Goal: Task Accomplishment & Management: Manage account settings

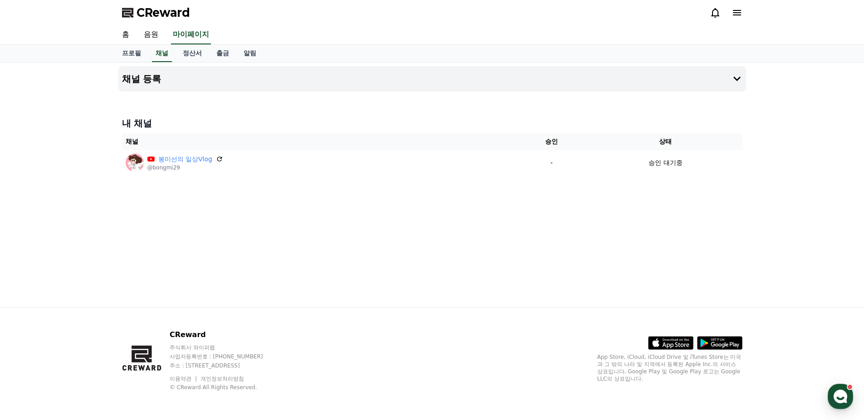
click at [740, 10] on icon at bounding box center [736, 12] width 11 height 11
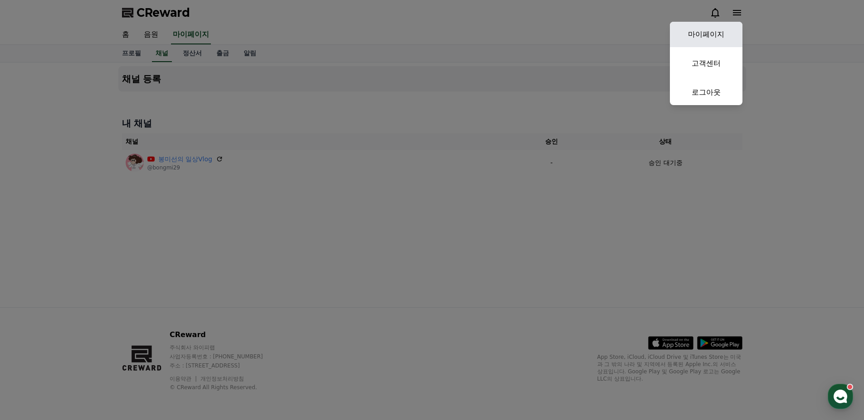
click at [713, 23] on link "마이페이지" at bounding box center [706, 34] width 73 height 25
select select "**********"
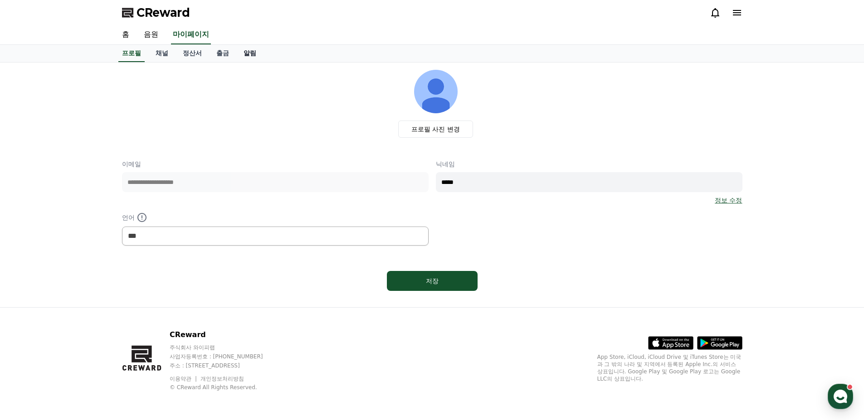
click at [256, 56] on link "알림" at bounding box center [249, 53] width 27 height 17
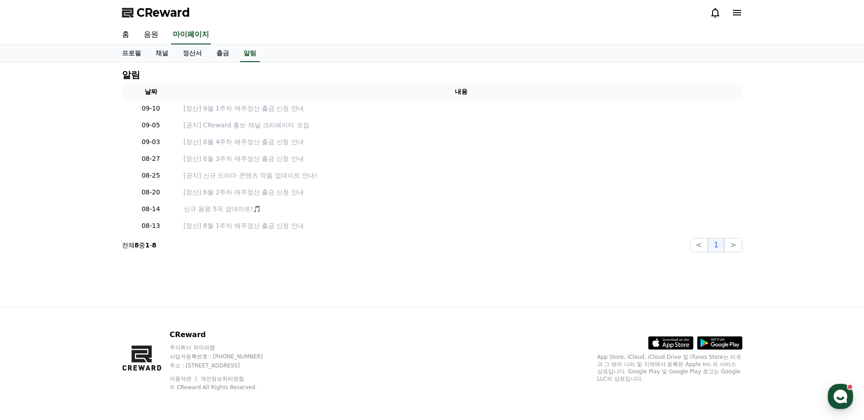
click at [740, 12] on icon at bounding box center [736, 12] width 11 height 11
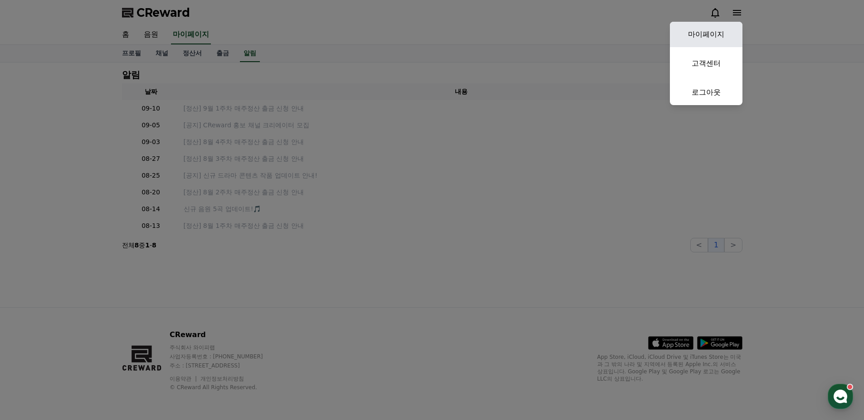
click at [732, 27] on link "마이페이지" at bounding box center [706, 34] width 73 height 25
select select "**********"
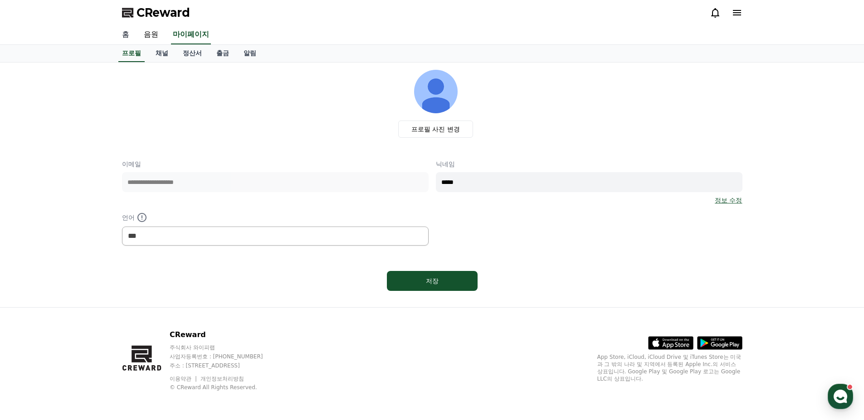
click at [134, 32] on link "홈" at bounding box center [126, 34] width 22 height 19
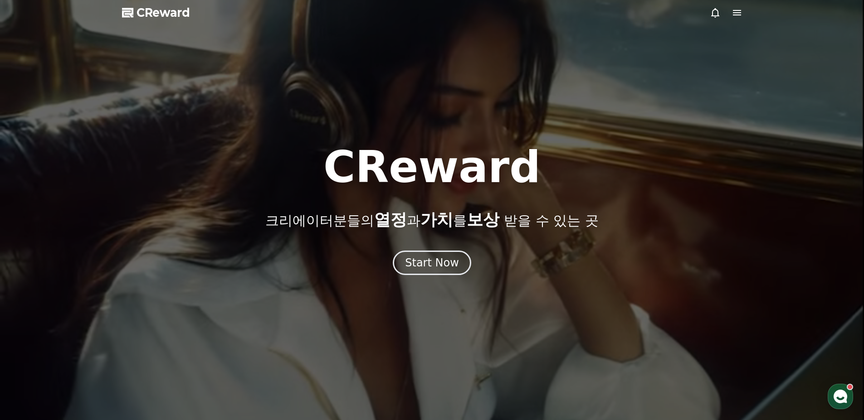
click at [179, 11] on span "CReward" at bounding box center [163, 12] width 54 height 15
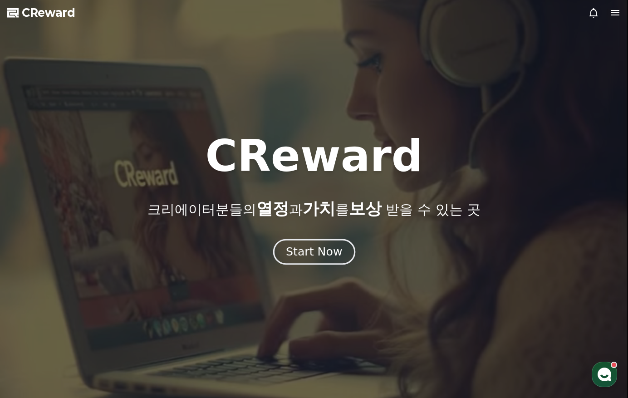
click at [312, 249] on div "Start Now" at bounding box center [314, 251] width 56 height 15
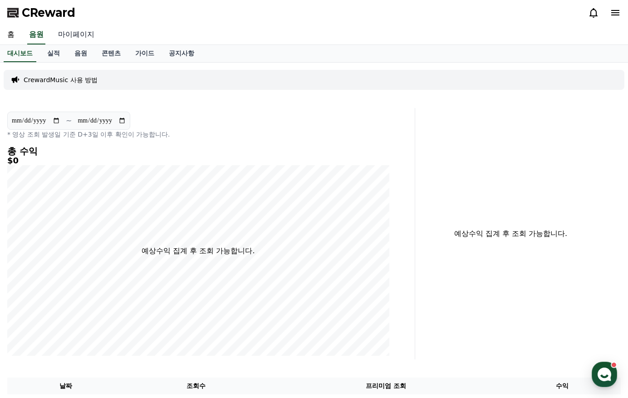
click at [74, 36] on link "마이페이지" at bounding box center [76, 34] width 51 height 19
select select "**********"
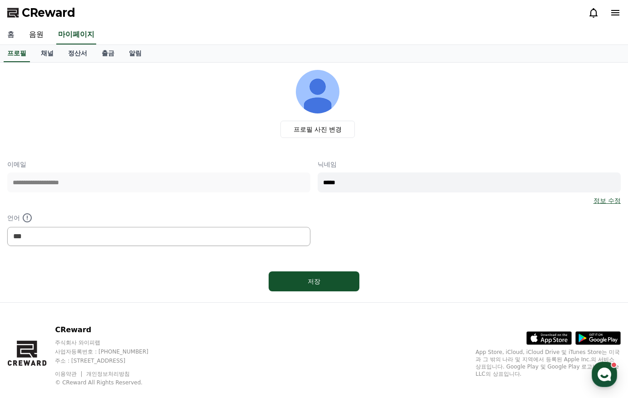
click at [15, 36] on link "홈" at bounding box center [11, 34] width 22 height 19
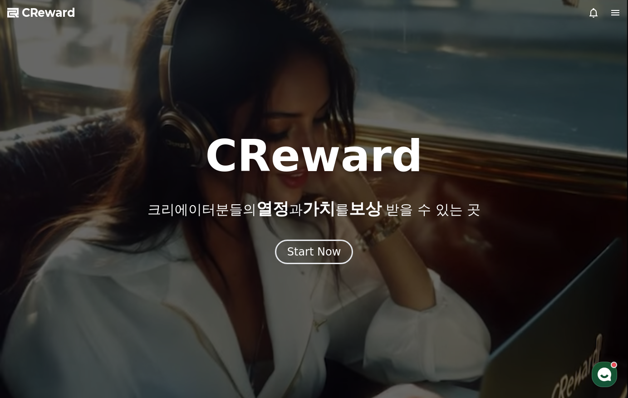
click at [614, 12] on icon at bounding box center [615, 12] width 8 height 5
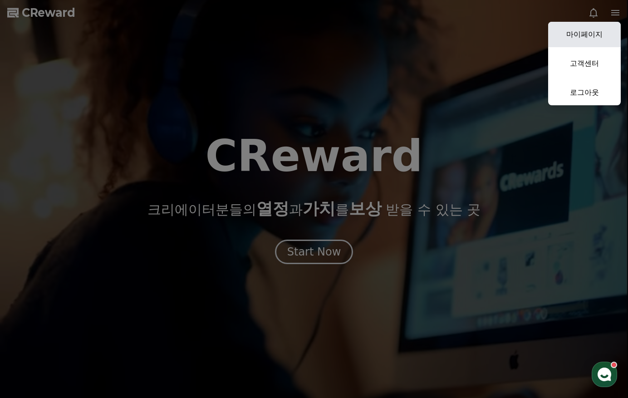
click at [593, 37] on link "마이페이지" at bounding box center [584, 34] width 73 height 25
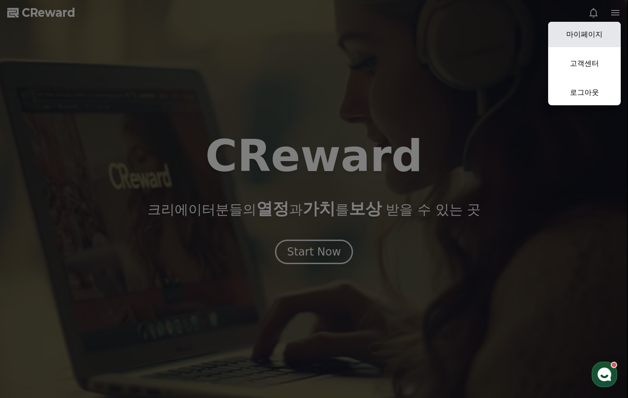
select select "**********"
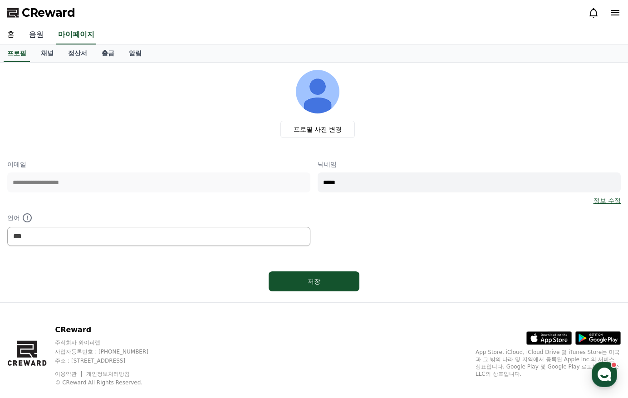
click at [44, 29] on link "음원" at bounding box center [36, 34] width 29 height 19
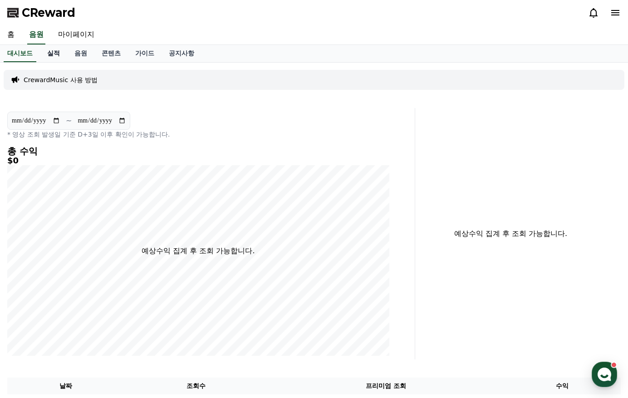
click at [51, 57] on link "실적" at bounding box center [53, 53] width 27 height 17
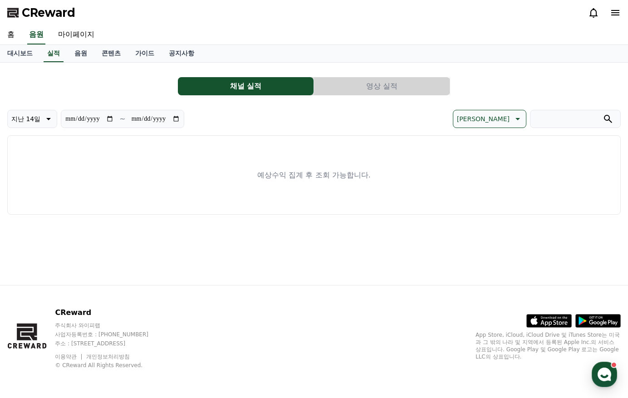
drag, startPoint x: 78, startPoint y: 54, endPoint x: 93, endPoint y: 53, distance: 15.5
click at [78, 54] on link "음원" at bounding box center [80, 53] width 27 height 17
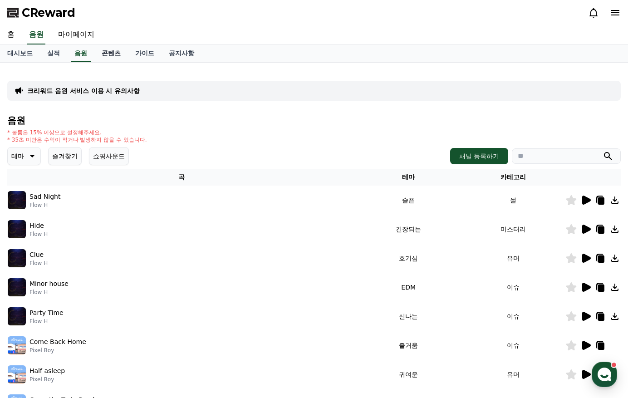
click at [112, 55] on link "콘텐츠" at bounding box center [111, 53] width 34 height 17
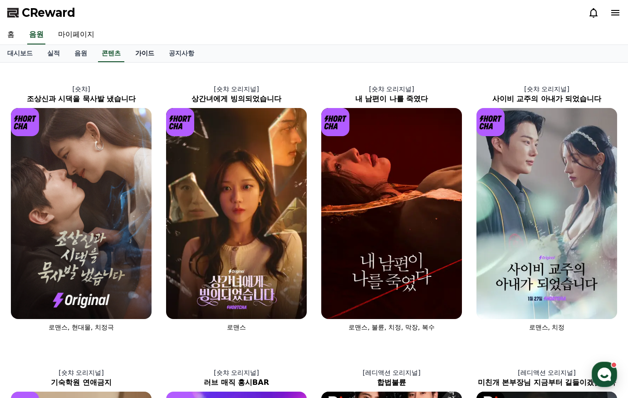
click at [140, 57] on link "가이드" at bounding box center [145, 53] width 34 height 17
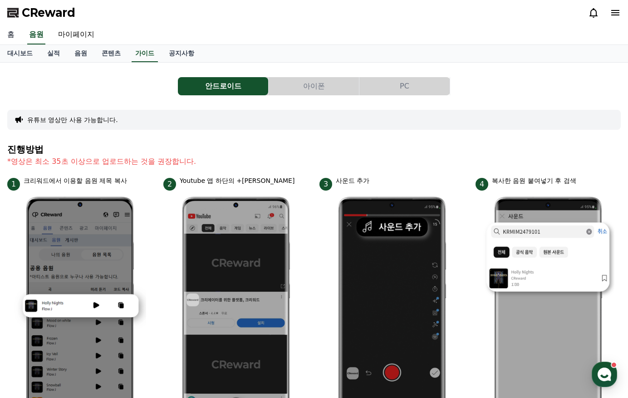
click at [11, 35] on link "홈" at bounding box center [11, 34] width 22 height 19
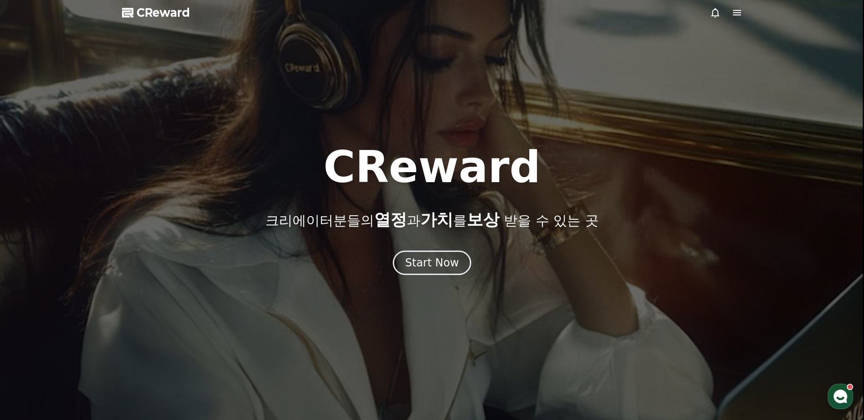
click at [738, 12] on icon at bounding box center [737, 12] width 8 height 5
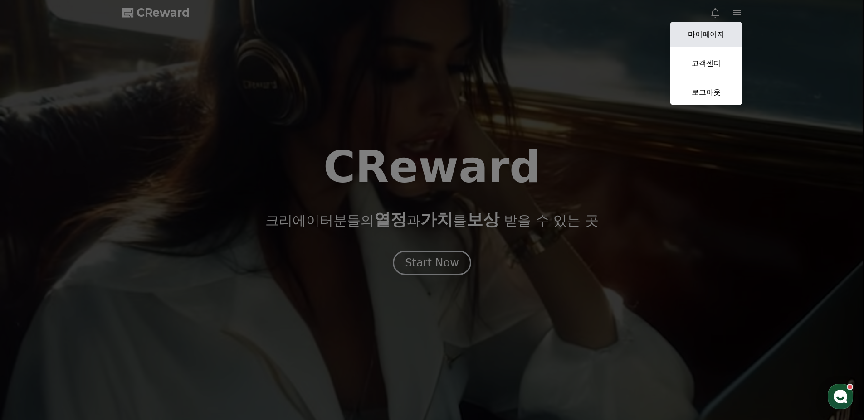
click at [723, 32] on link "마이페이지" at bounding box center [706, 34] width 73 height 25
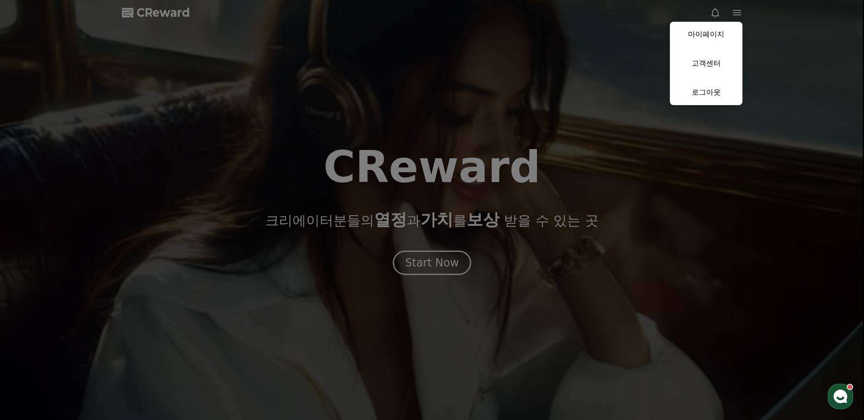
select select "**********"
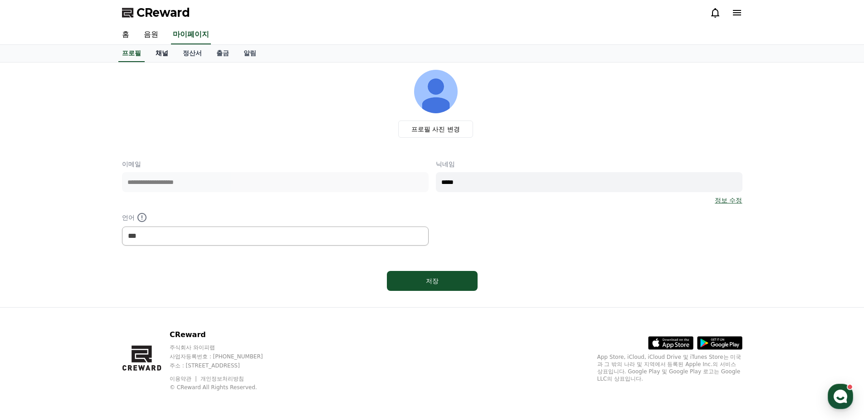
click at [162, 52] on link "채널" at bounding box center [161, 53] width 27 height 17
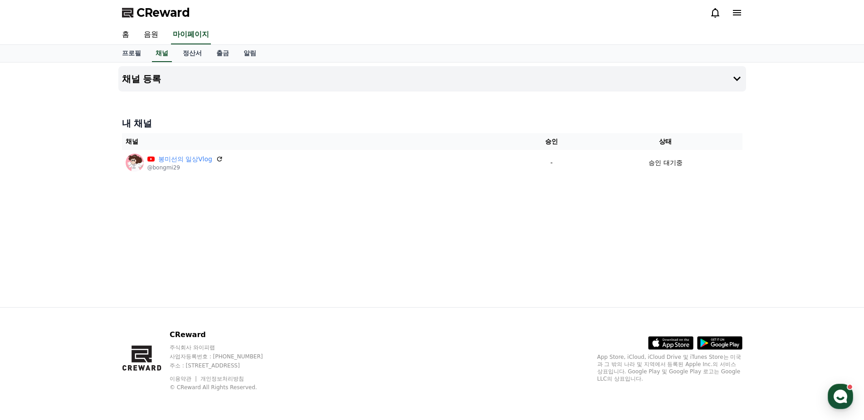
click at [739, 12] on icon at bounding box center [737, 12] width 8 height 5
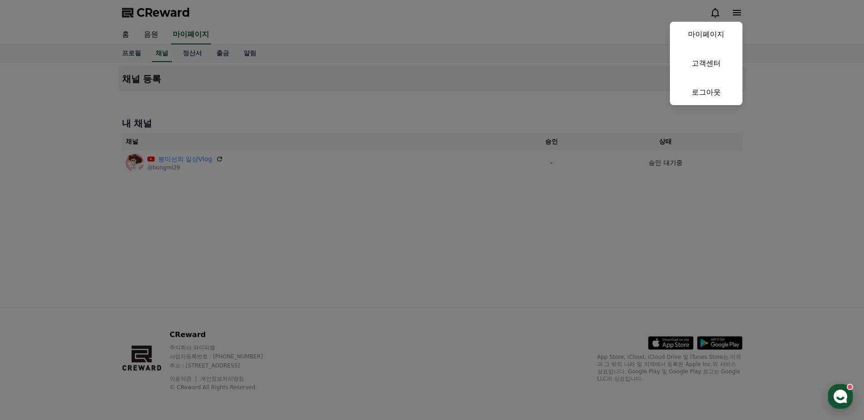
click at [597, 126] on button "close" at bounding box center [432, 210] width 864 height 420
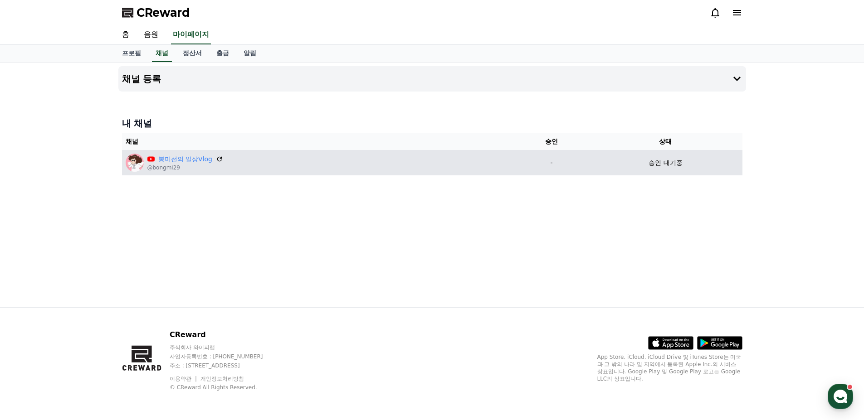
click at [677, 166] on p "승인 대기중" at bounding box center [665, 163] width 34 height 10
drag, startPoint x: 672, startPoint y: 168, endPoint x: 470, endPoint y: 161, distance: 202.8
click at [619, 165] on div "승인 대기중" at bounding box center [665, 163] width 146 height 10
click at [215, 159] on icon at bounding box center [219, 159] width 8 height 8
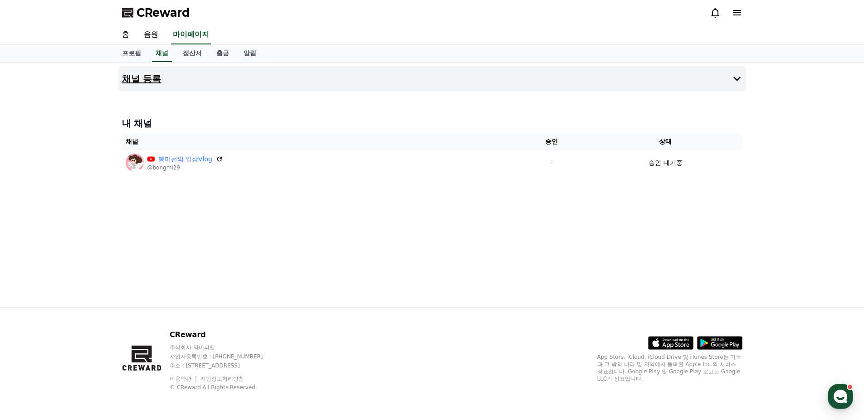
click at [740, 81] on icon at bounding box center [736, 78] width 11 height 11
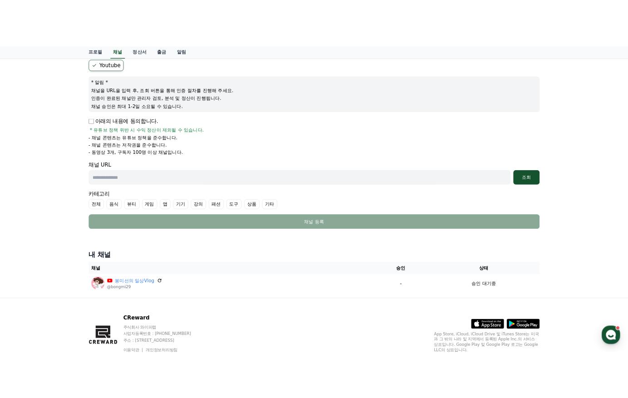
scroll to position [91, 0]
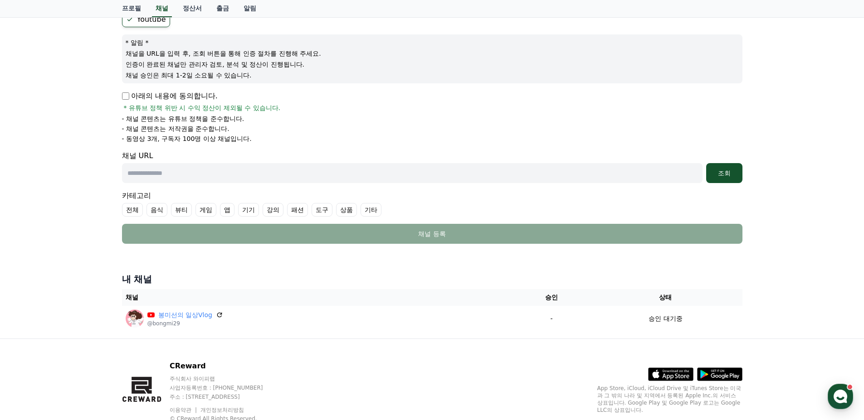
click at [190, 173] on input "text" at bounding box center [412, 173] width 580 height 20
click at [719, 170] on div "조회" at bounding box center [724, 173] width 29 height 9
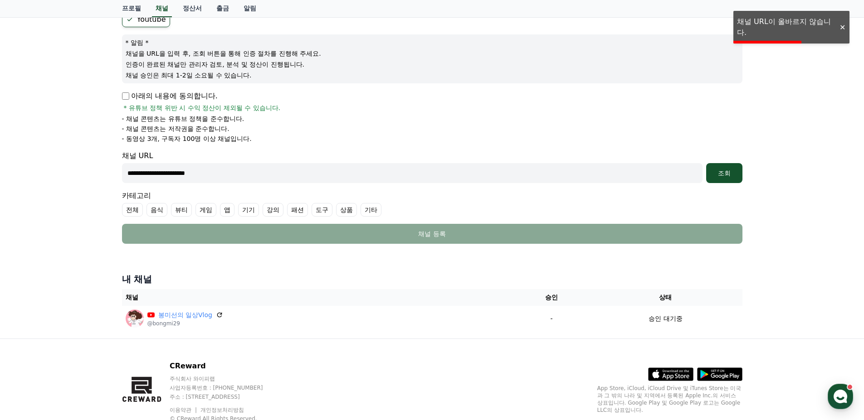
click at [128, 171] on input "**********" at bounding box center [412, 173] width 580 height 20
type input "**********"
click at [736, 177] on div "조회" at bounding box center [724, 173] width 29 height 9
